Goal: Task Accomplishment & Management: Use online tool/utility

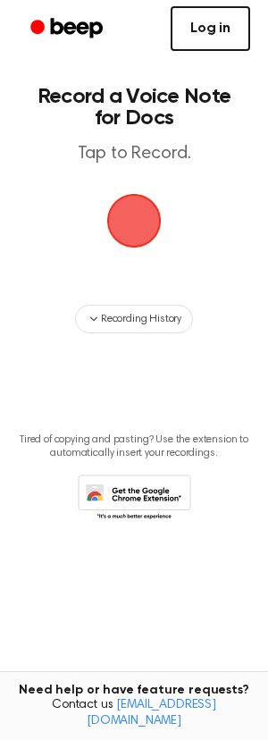
click at [212, 29] on link "Log in" at bounding box center [211, 28] width 80 height 45
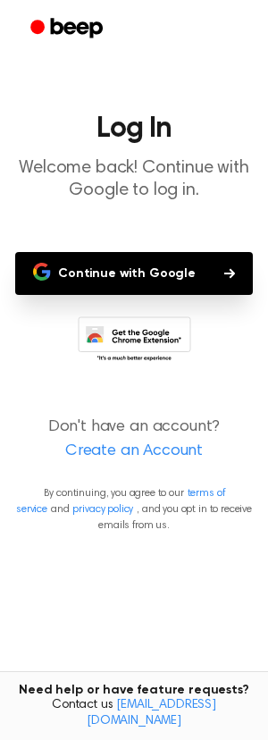
click at [110, 270] on button "Continue with Google" at bounding box center [134, 273] width 238 height 43
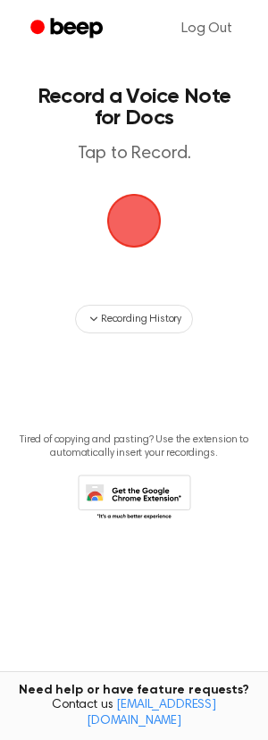
click at [126, 223] on span "button" at bounding box center [134, 221] width 80 height 80
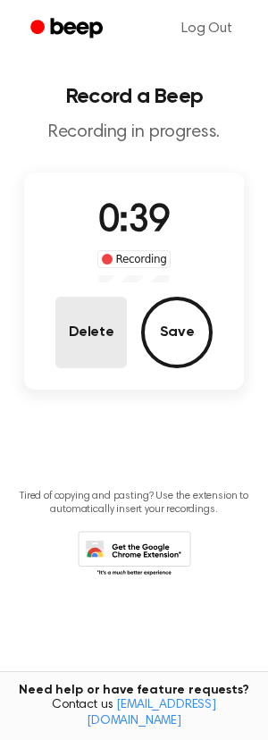
click at [93, 321] on button "Delete" at bounding box center [91, 333] width 72 height 72
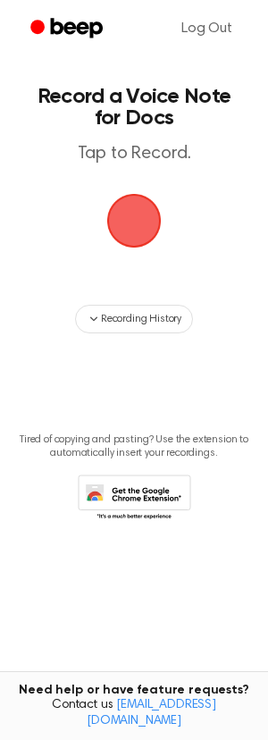
click at [117, 206] on span "button" at bounding box center [134, 221] width 100 height 100
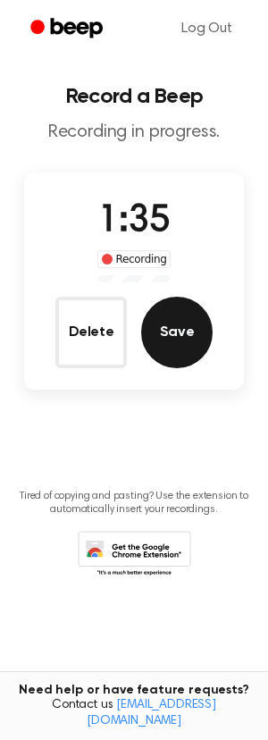
click at [162, 320] on button "Save" at bounding box center [177, 333] width 72 height 72
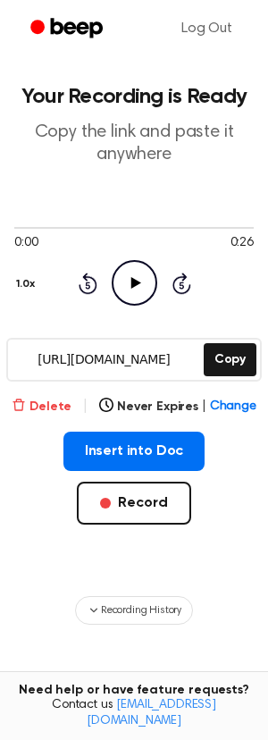
click at [50, 409] on button "Delete" at bounding box center [42, 407] width 60 height 19
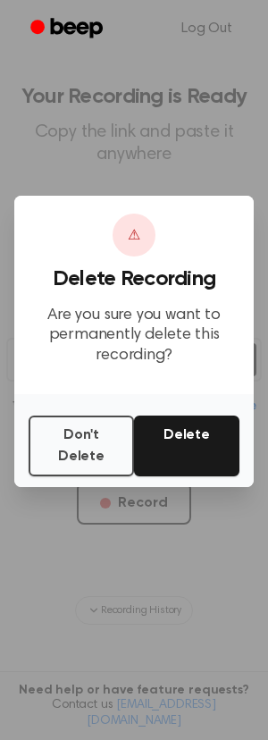
click at [160, 437] on button "Delete" at bounding box center [186, 446] width 105 height 61
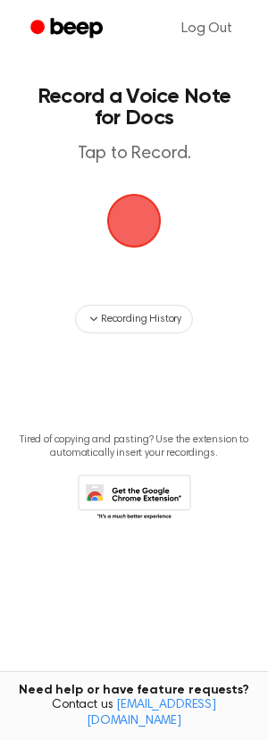
click at [149, 219] on span "button" at bounding box center [134, 221] width 96 height 96
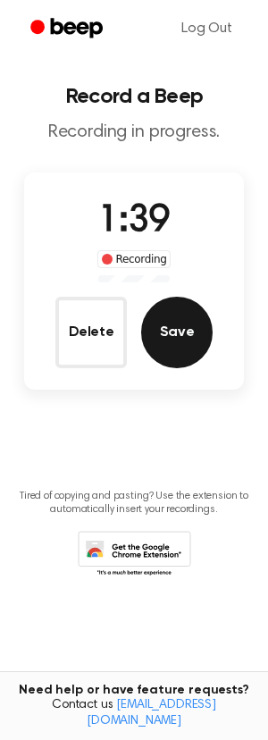
click at [180, 335] on button "Save" at bounding box center [177, 333] width 72 height 72
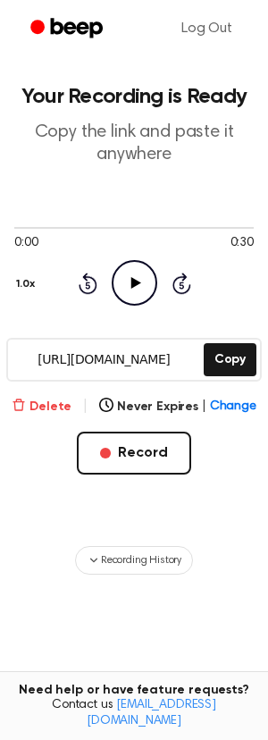
click at [46, 398] on button "Delete" at bounding box center [42, 407] width 60 height 19
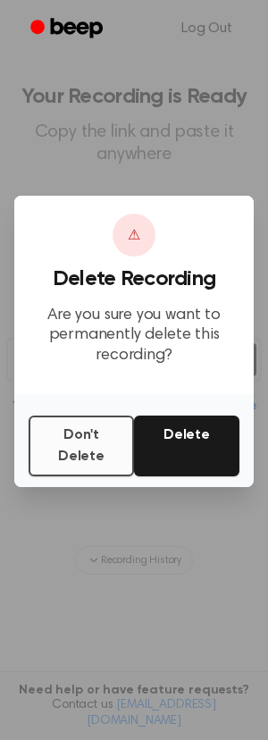
click at [80, 453] on button "Don't Delete" at bounding box center [81, 446] width 105 height 61
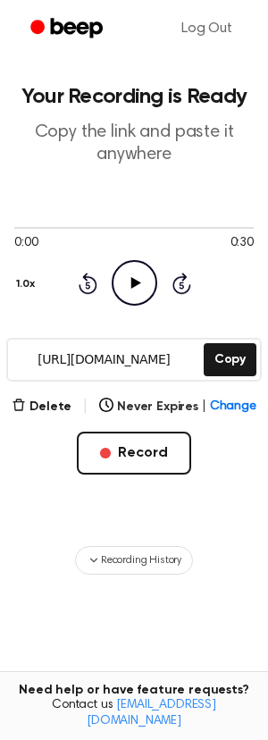
click at [134, 283] on icon at bounding box center [136, 283] width 10 height 12
click at [68, 400] on button "Delete" at bounding box center [42, 407] width 60 height 19
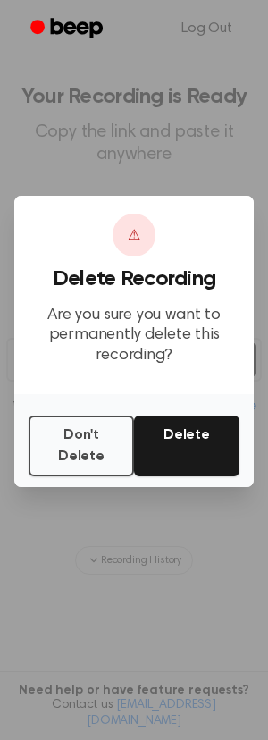
click at [212, 431] on button "Delete" at bounding box center [186, 446] width 105 height 61
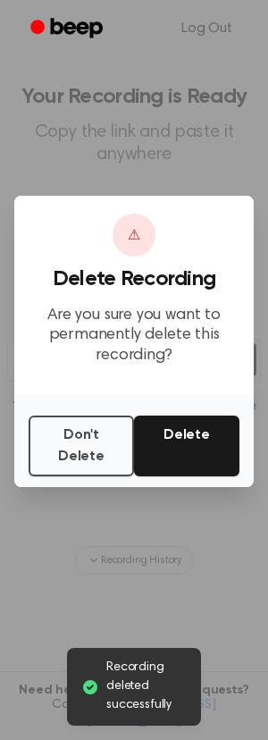
click at [201, 440] on button "Delete" at bounding box center [186, 446] width 105 height 61
click at [173, 430] on button "Delete" at bounding box center [186, 446] width 105 height 61
click at [88, 427] on button "Don't Delete" at bounding box center [81, 446] width 105 height 61
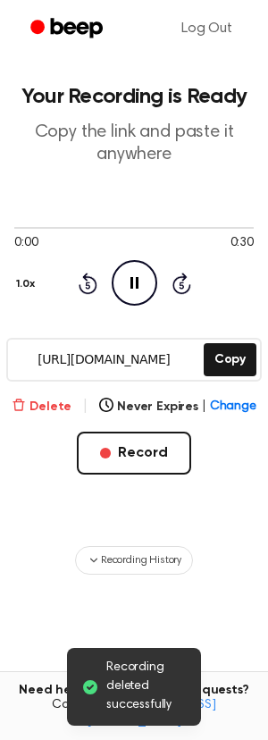
click at [64, 398] on button "Delete" at bounding box center [42, 407] width 60 height 19
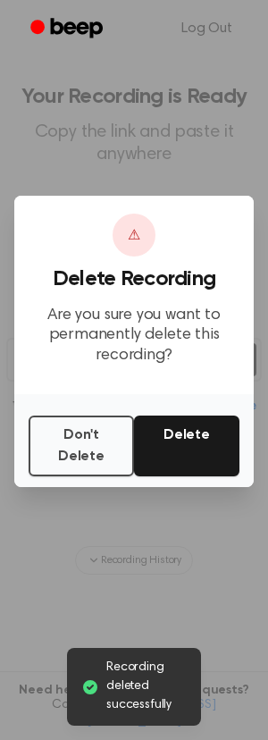
click at [192, 446] on button "Delete" at bounding box center [186, 446] width 105 height 61
